Goal: Task Accomplishment & Management: Use online tool/utility

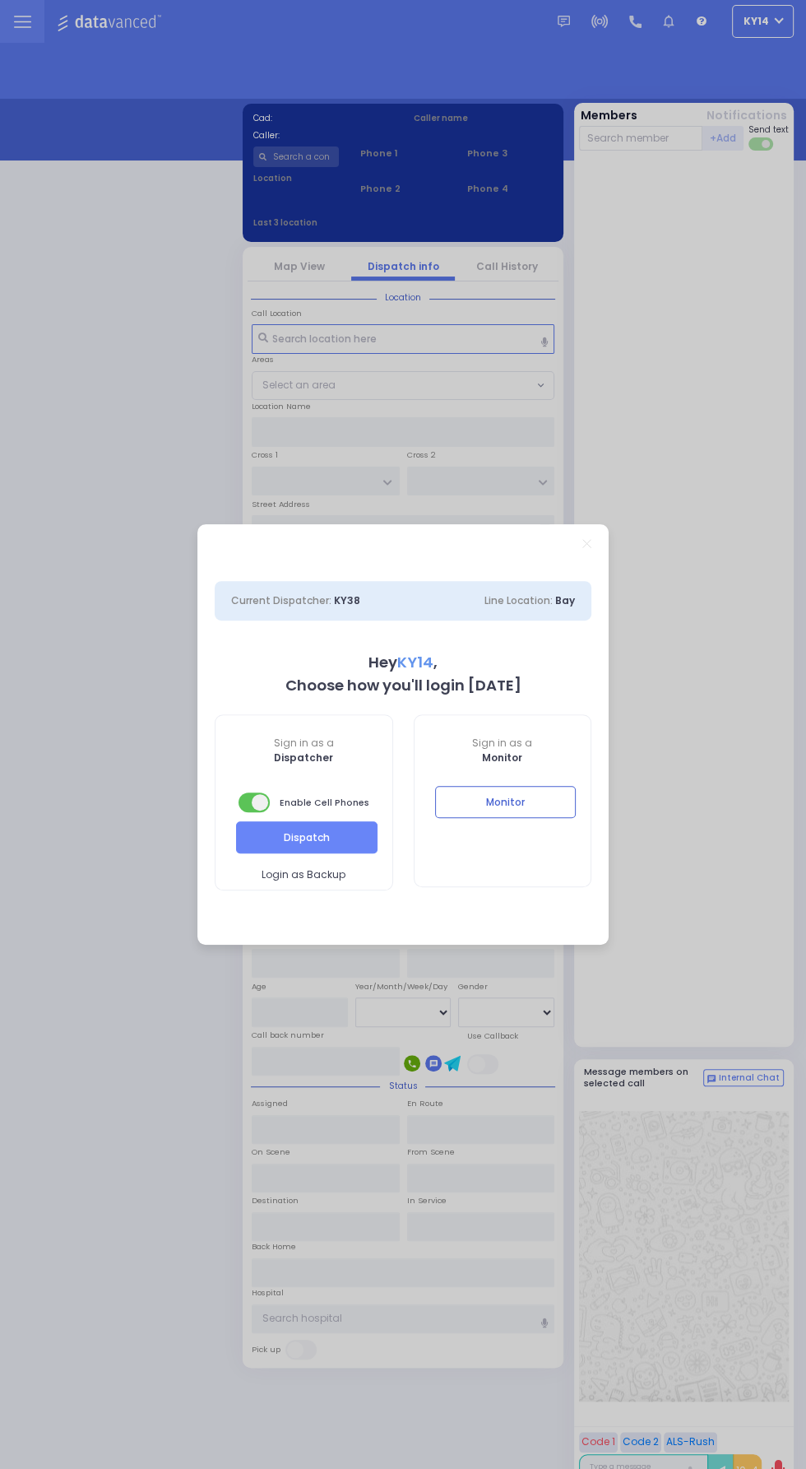
select select "2"
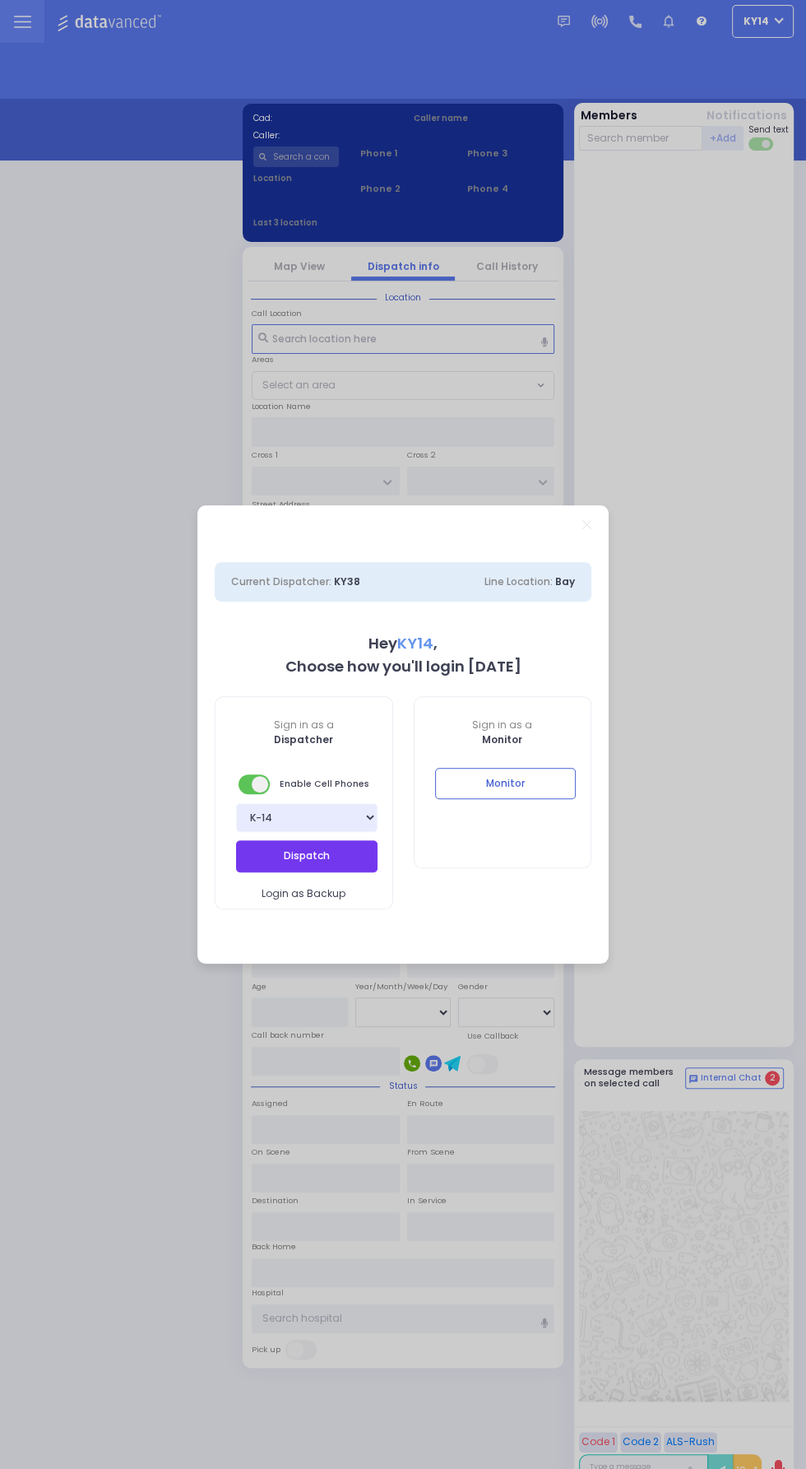
click at [272, 871] on button "Dispatch" at bounding box center [307, 855] width 142 height 31
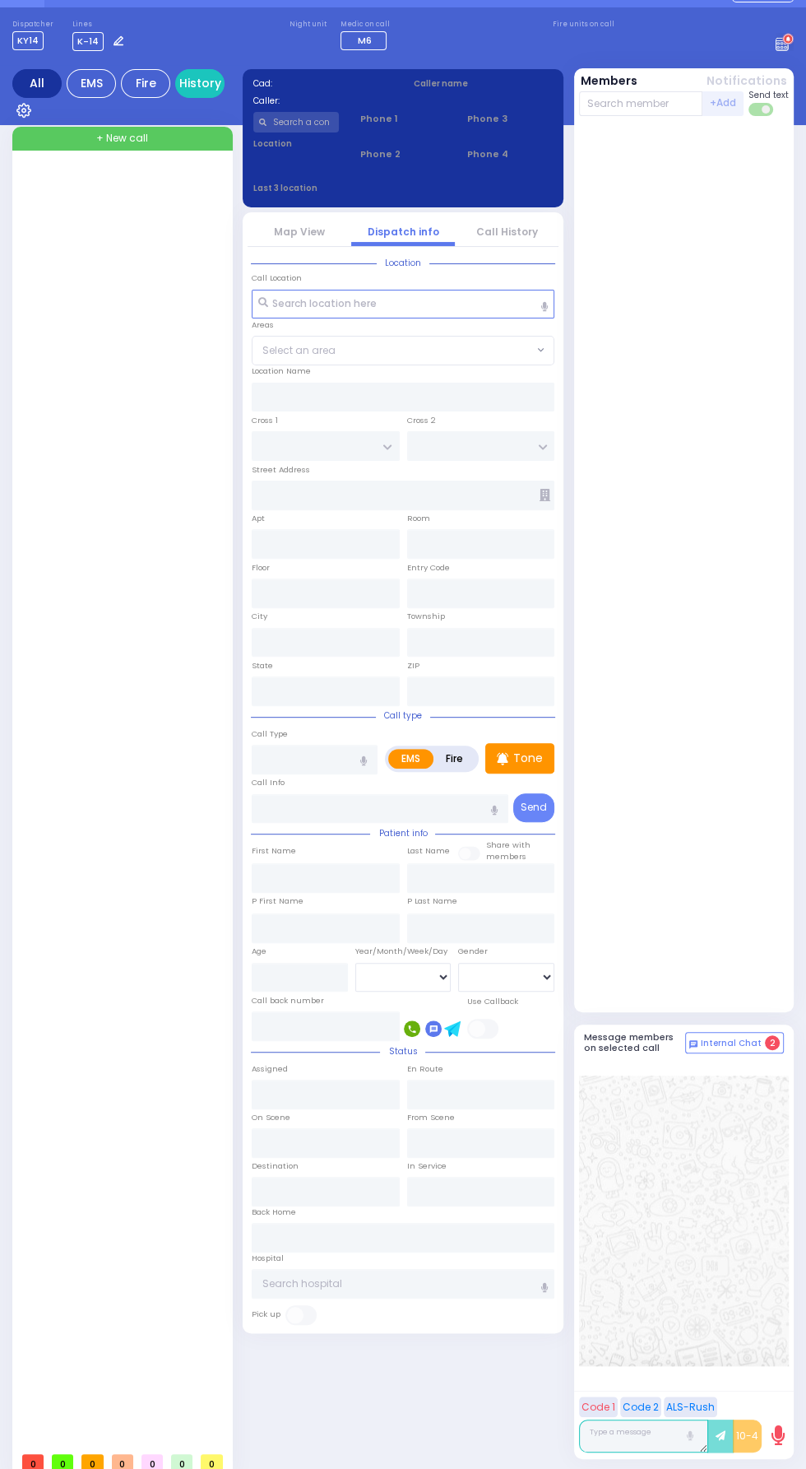
scroll to position [76, 0]
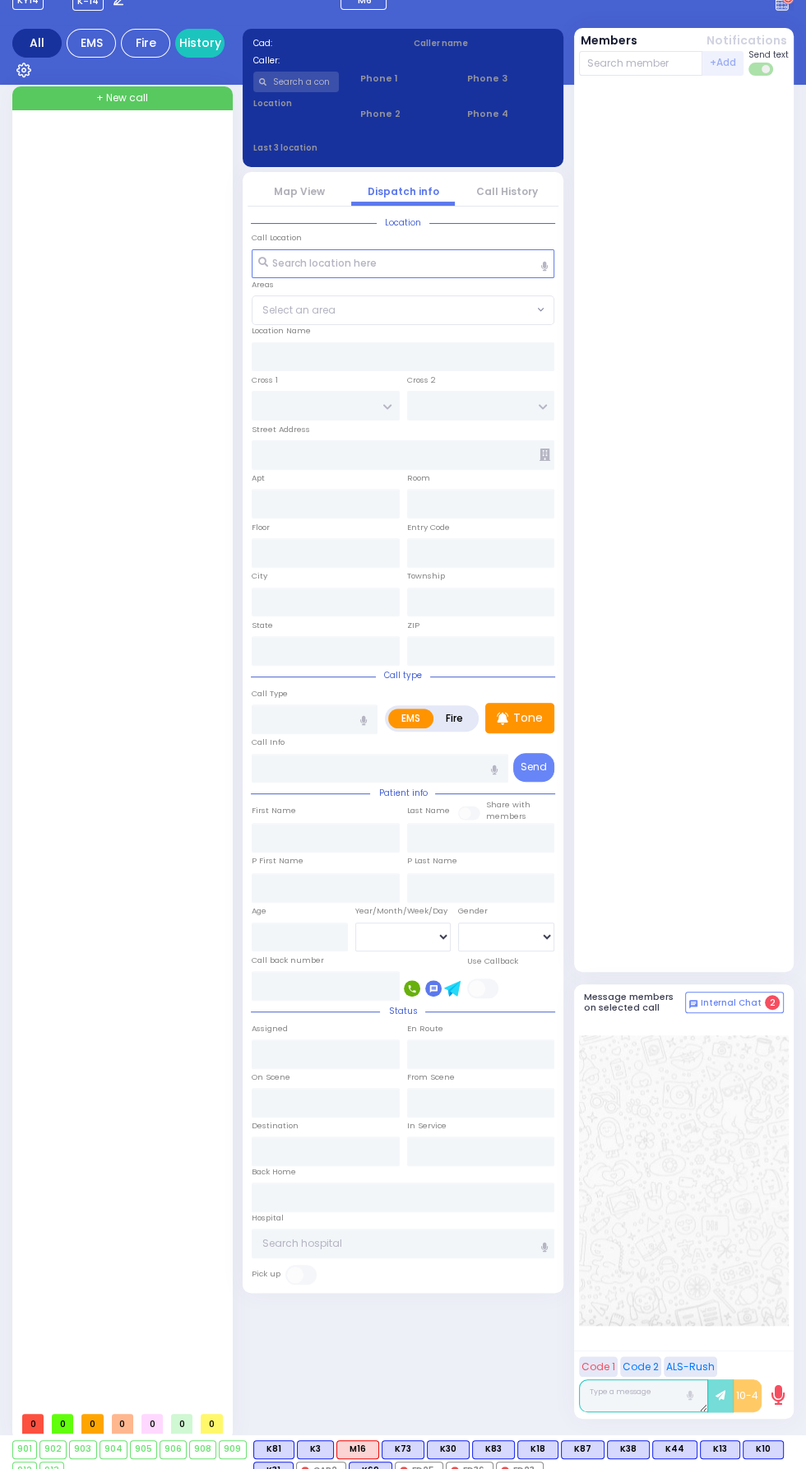
click at [429, 1315] on div "Cad: Caller: Caller name Clear address Phone 1 Phone 2 Phone 3 Phone 4 0:00 / 2" at bounding box center [403, 723] width 321 height 1399
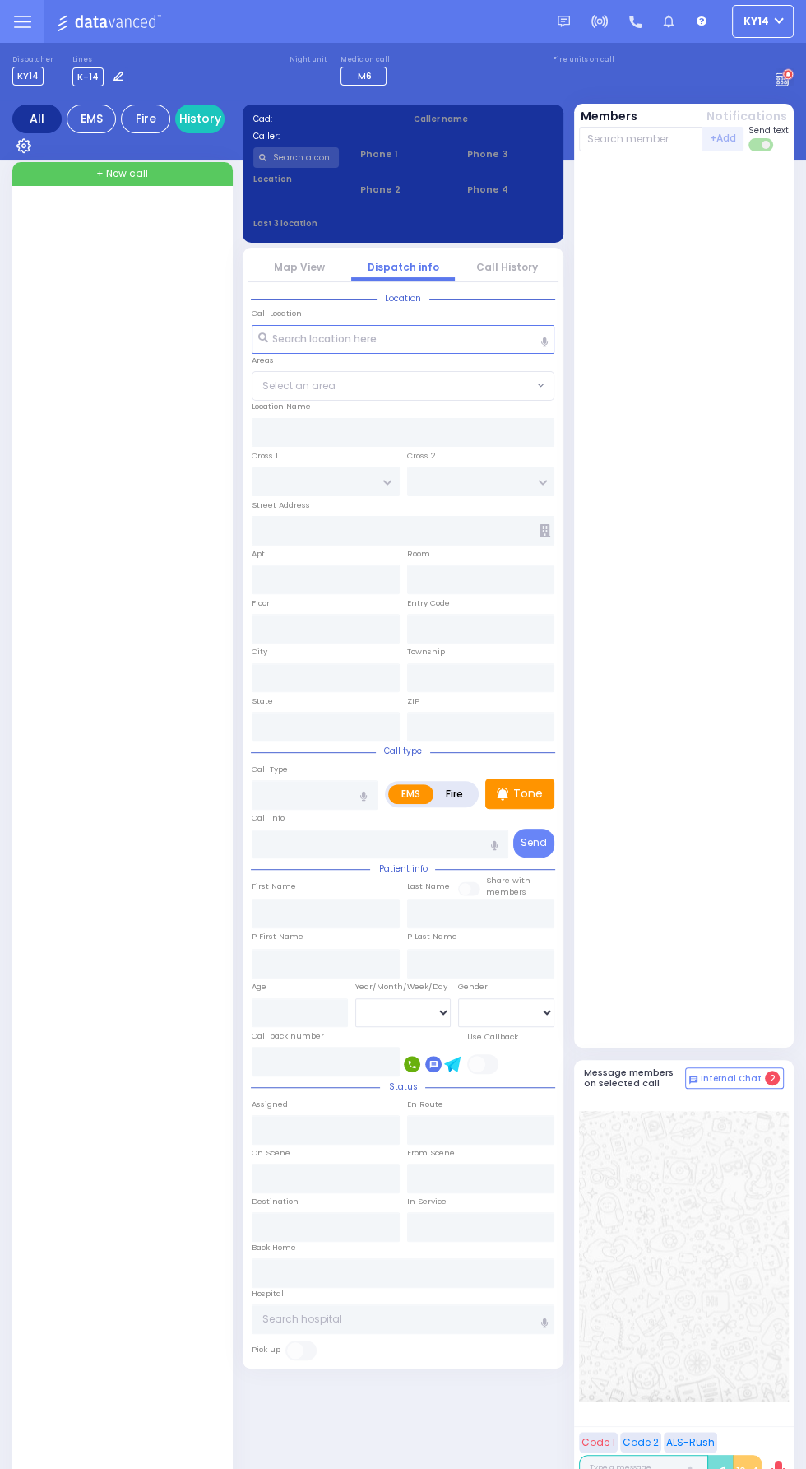
scroll to position [0, 0]
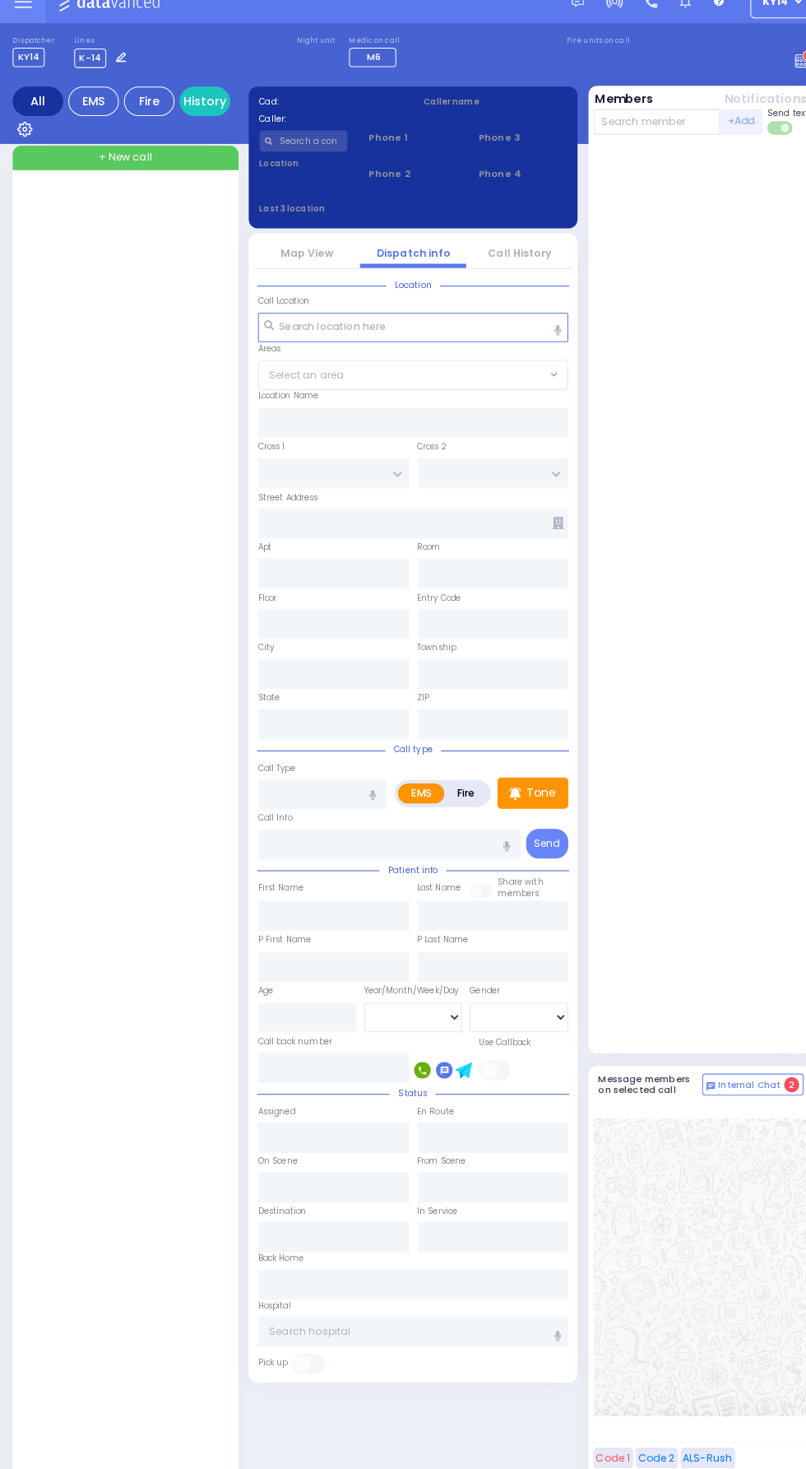
click at [212, 1033] on div at bounding box center [124, 840] width 204 height 1278
click at [256, 1344] on label "Pick up" at bounding box center [266, 1350] width 29 height 12
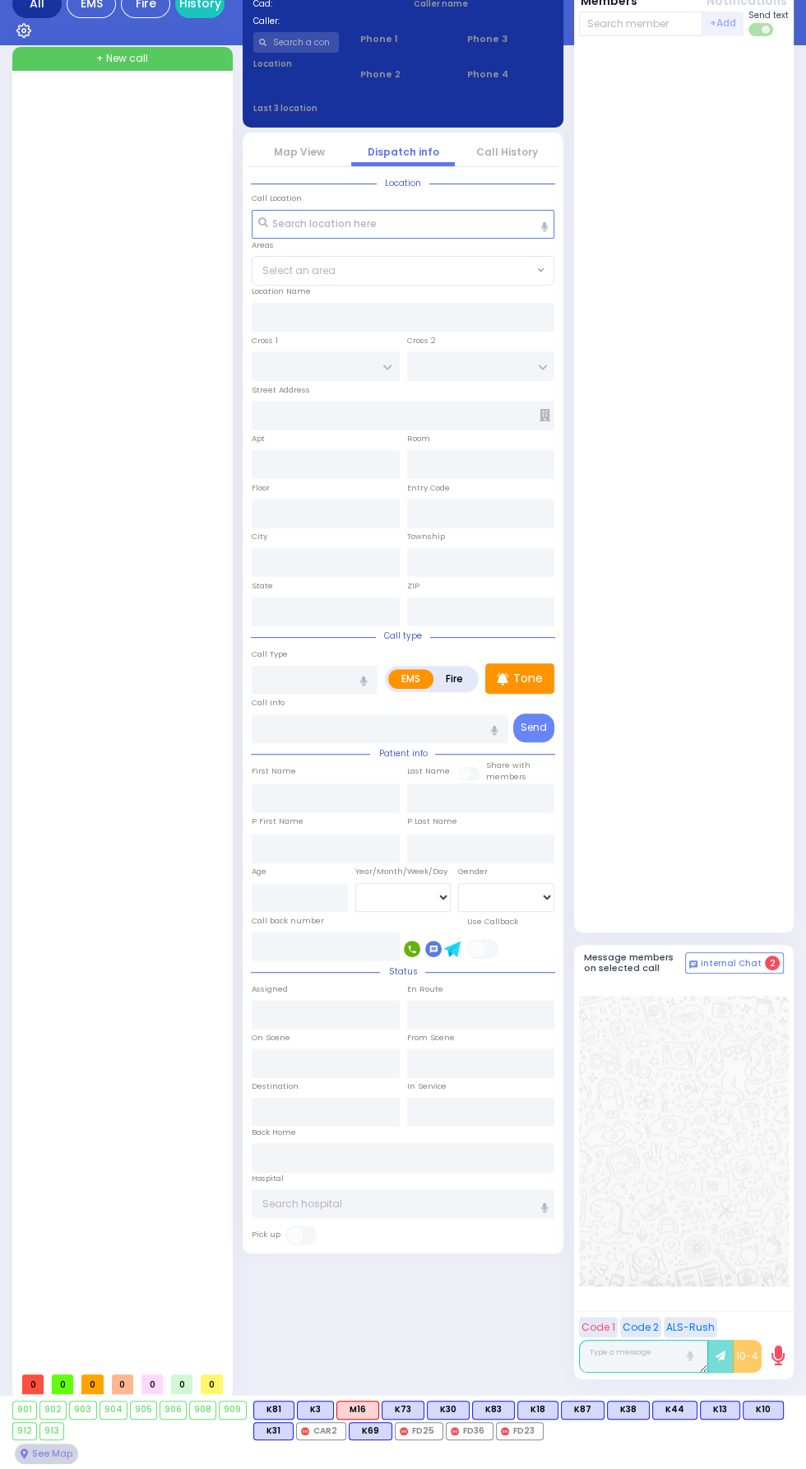
scroll to position [223, 0]
click at [597, 1185] on div at bounding box center [684, 1141] width 211 height 320
click at [601, 1158] on div at bounding box center [686, 1072] width 204 height 173
click at [542, 1194] on div "Cad: Caller: Caller name Clear address Phone 1 Phone 2 Phone 3 Phone 4 0:00 / 2" at bounding box center [403, 683] width 321 height 1399
